Goal: Information Seeking & Learning: Learn about a topic

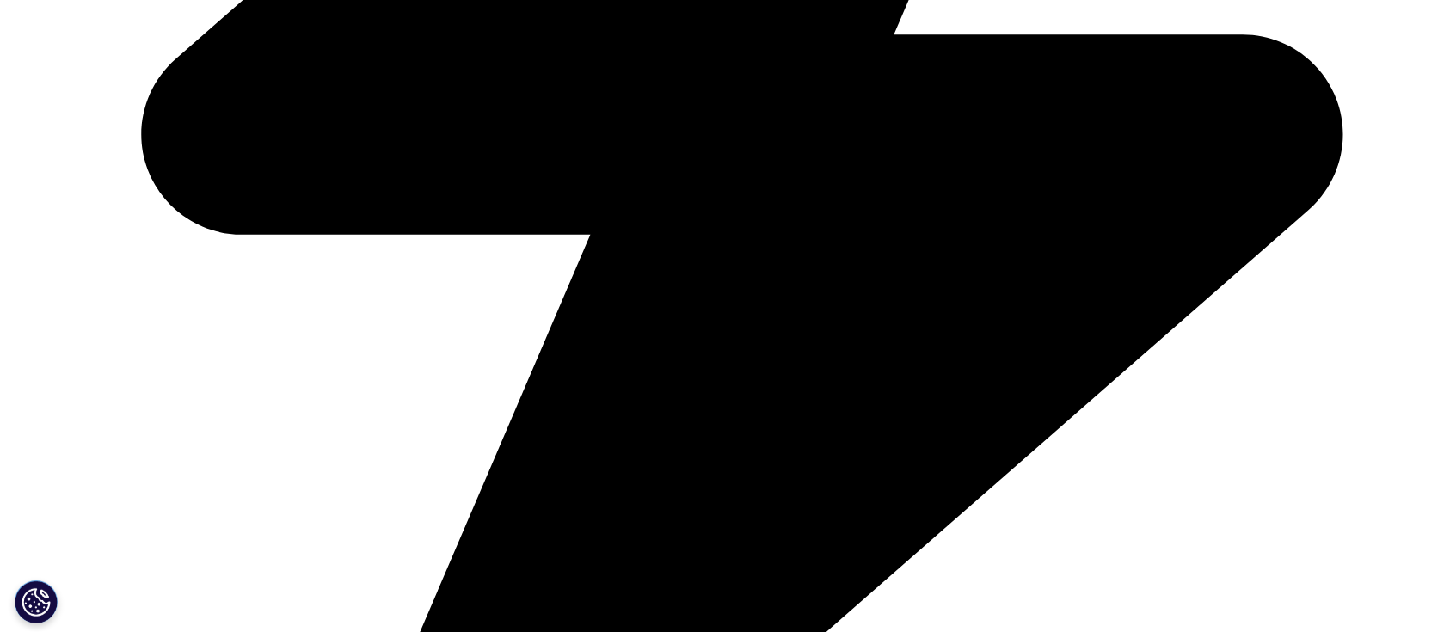
scroll to position [1146, 0]
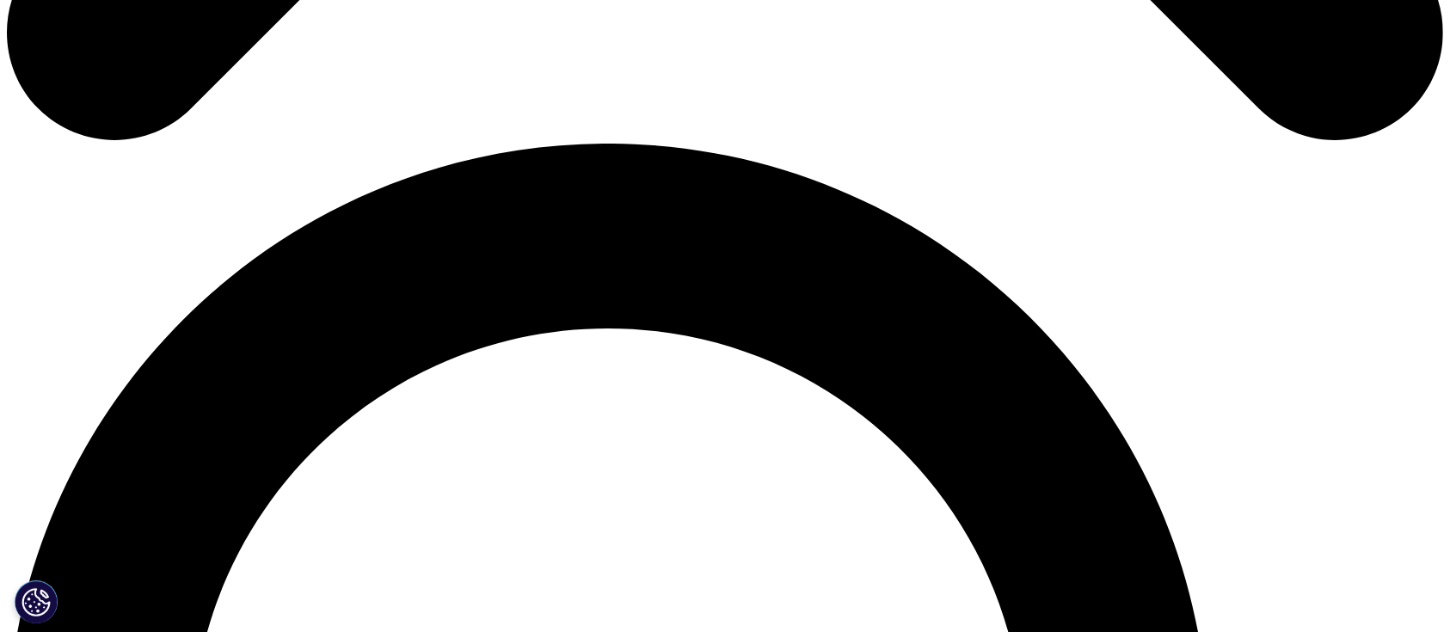
scroll to position [1459, 0]
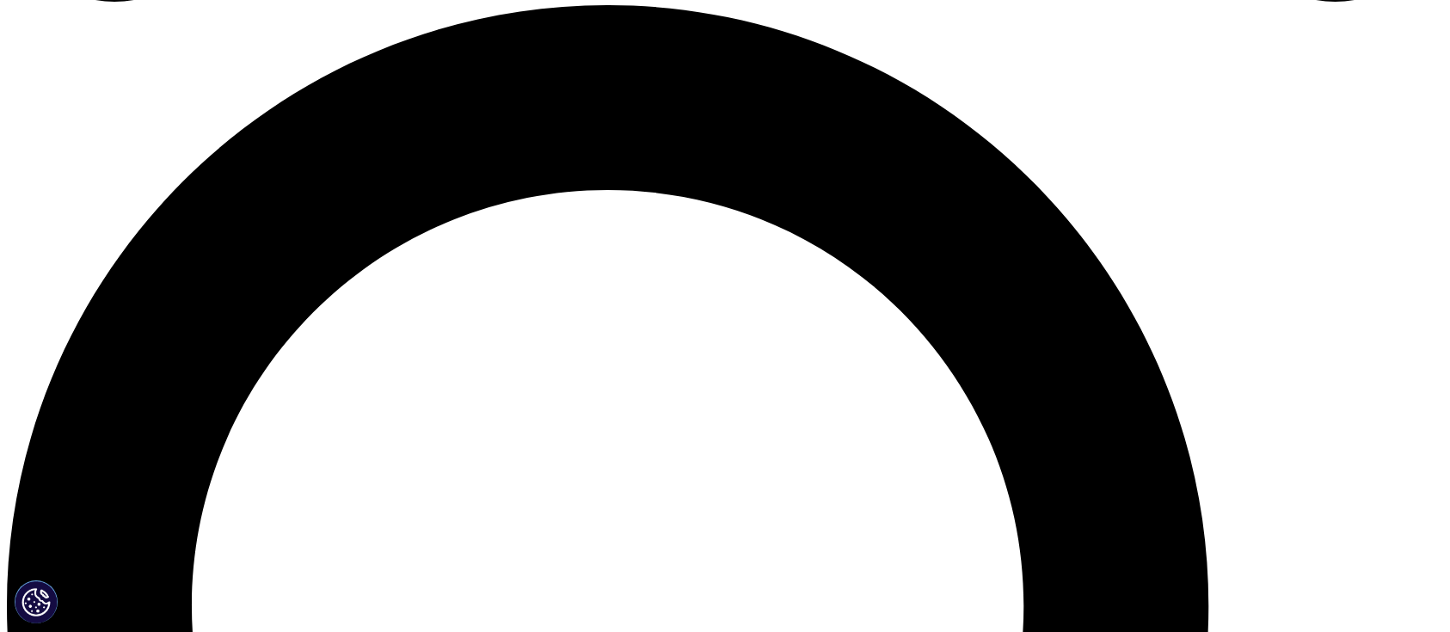
drag, startPoint x: 610, startPoint y: 142, endPoint x: 881, endPoint y: 145, distance: 270.9
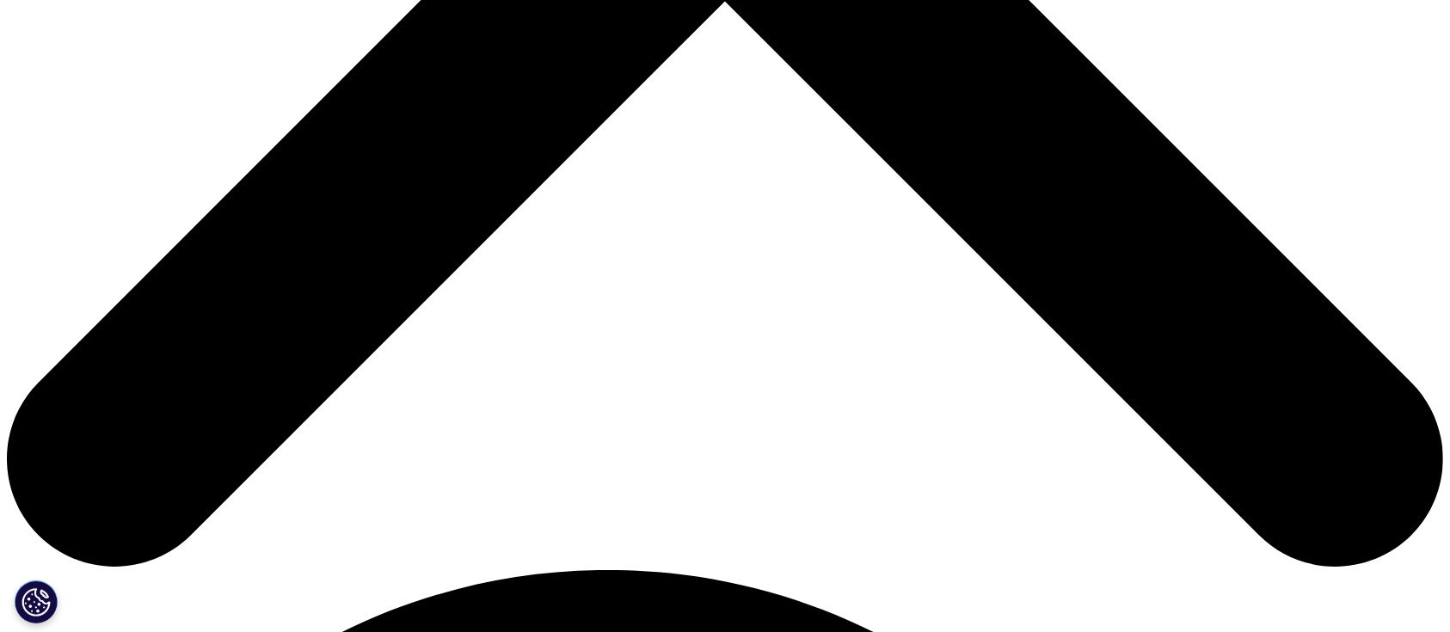
scroll to position [1231, 0]
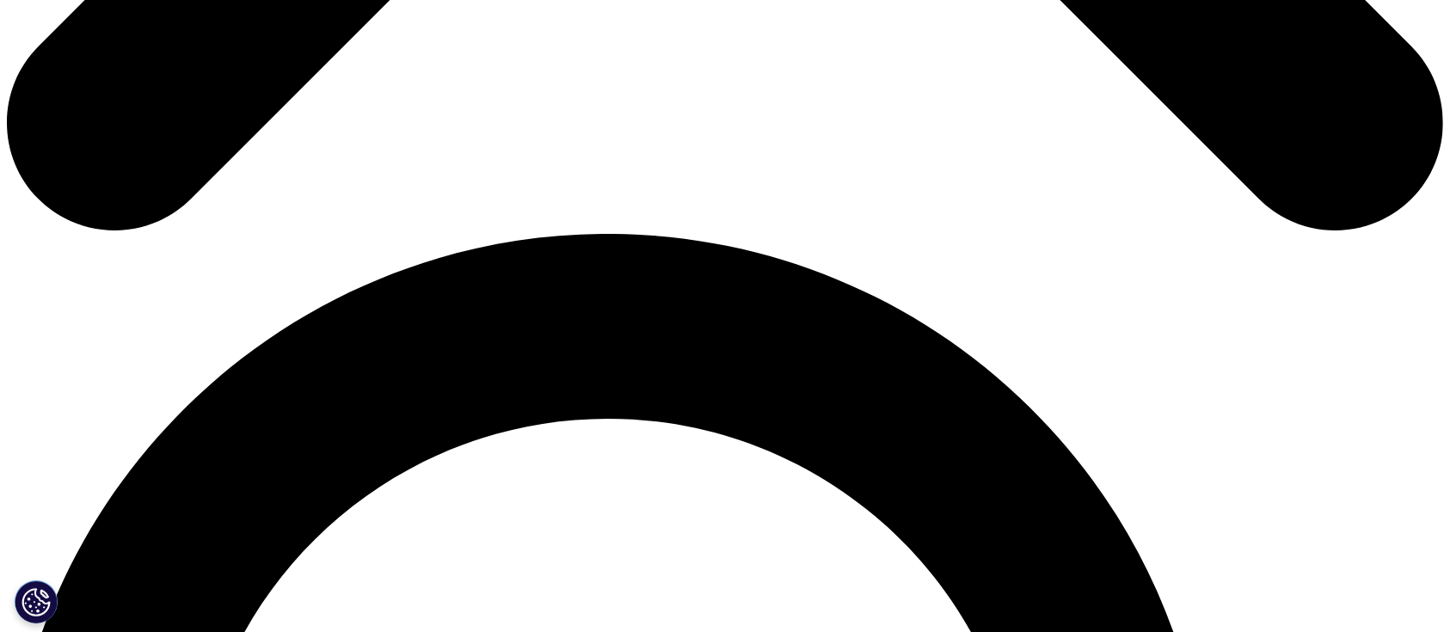
copy h3 "BrainersHub GmbH"
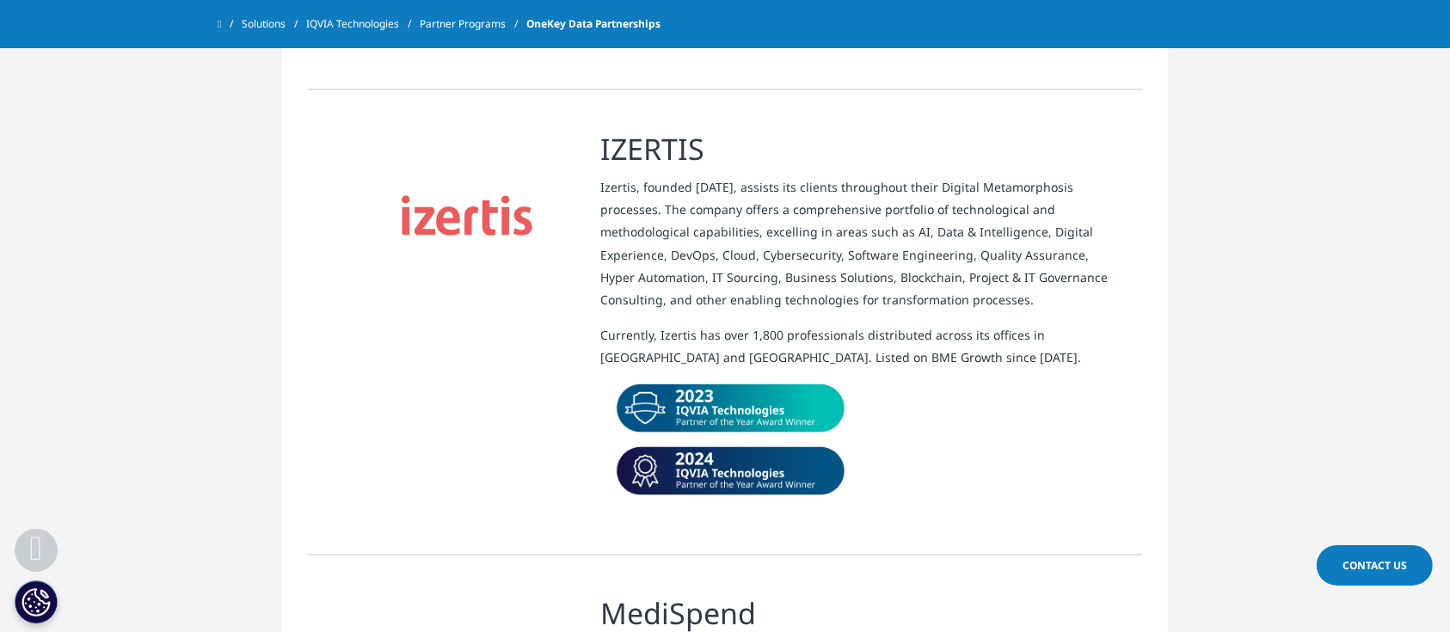
scroll to position [2835, 0]
